Goal: Find specific page/section: Find specific page/section

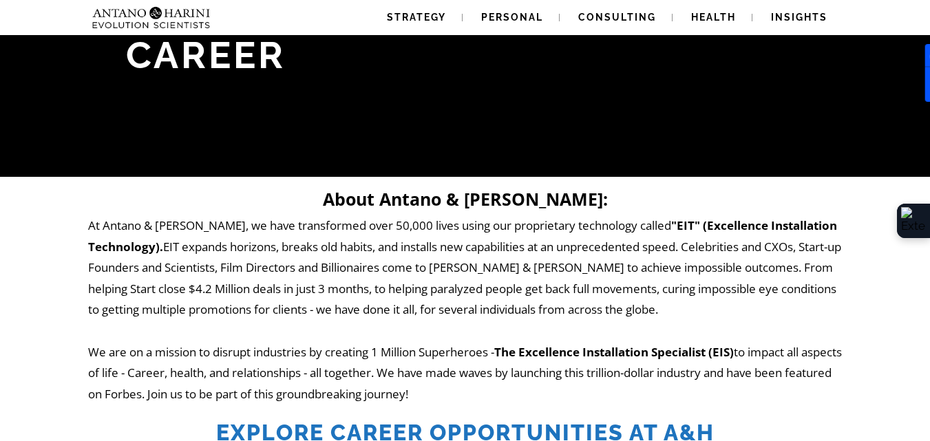
scroll to position [614, 0]
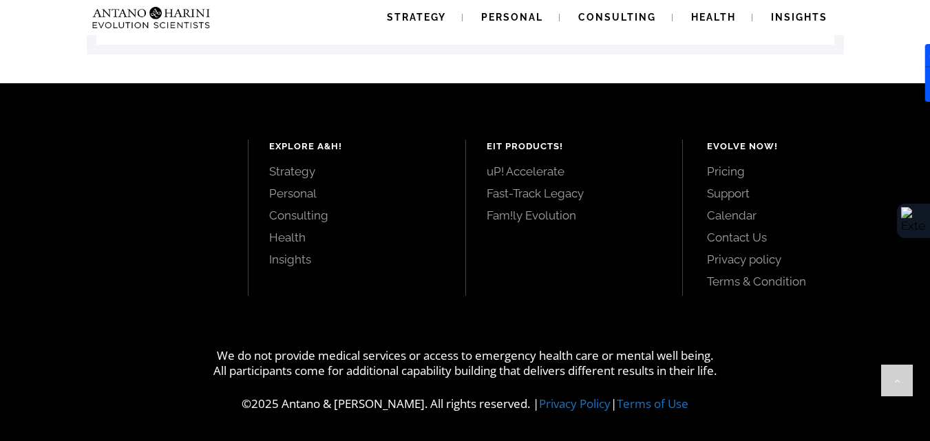
click at [736, 242] on link "Contact Us" at bounding box center [803, 237] width 192 height 15
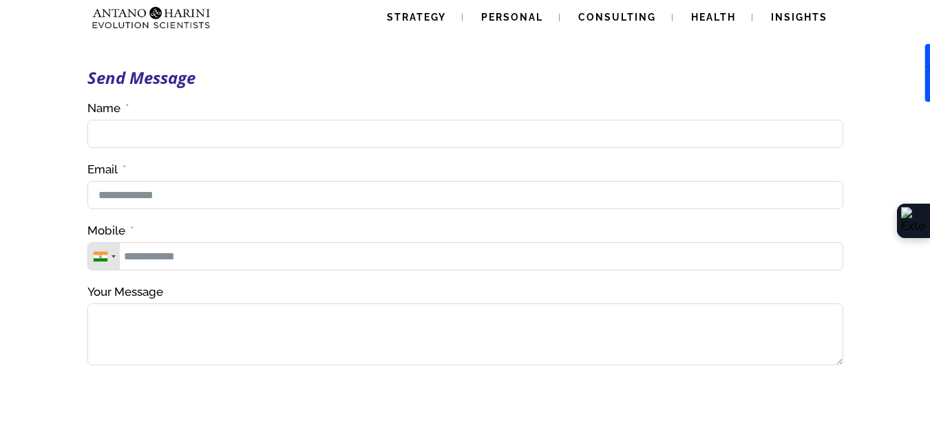
drag, startPoint x: 230, startPoint y: 17, endPoint x: 137, endPoint y: 39, distance: 95.6
click at [291, 67] on div "Send Message Contact Us(#23) Δ Name Email Mobile United States +1 United Kingdo…" at bounding box center [466, 303] width 758 height 607
click at [610, 21] on span "Consulting" at bounding box center [618, 17] width 78 height 11
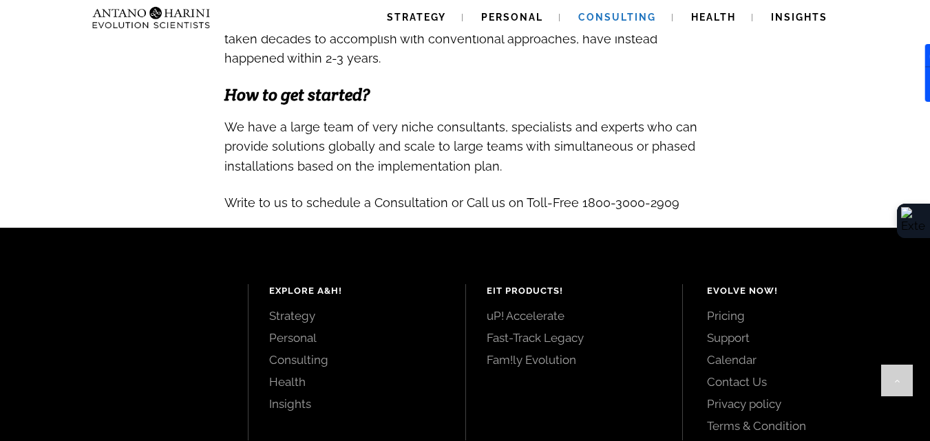
scroll to position [1616, 0]
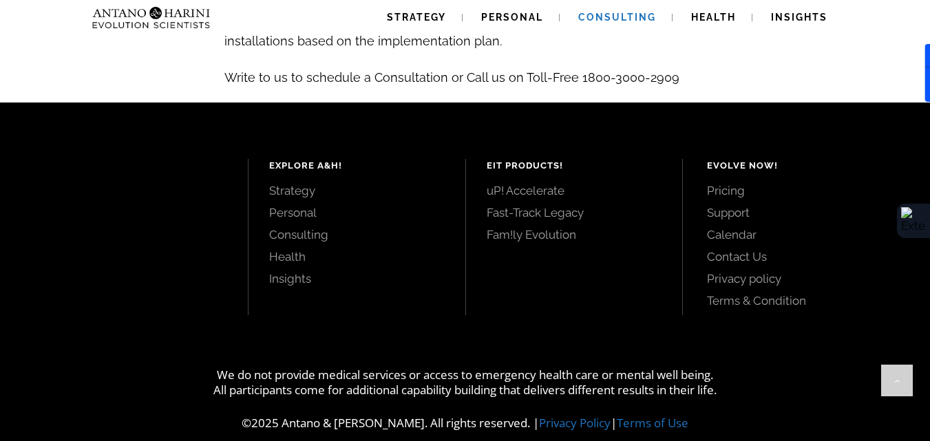
click at [129, 14] on img at bounding box center [124, 17] width 74 height 35
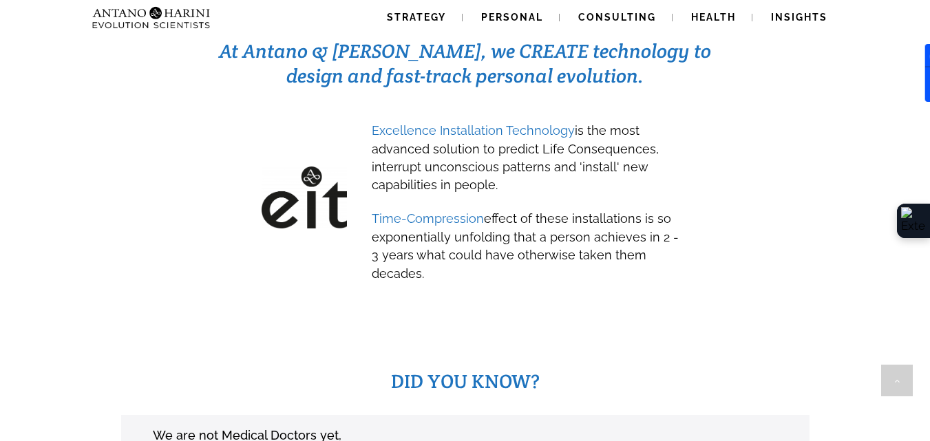
scroll to position [720, 0]
